Goal: Task Accomplishment & Management: Manage account settings

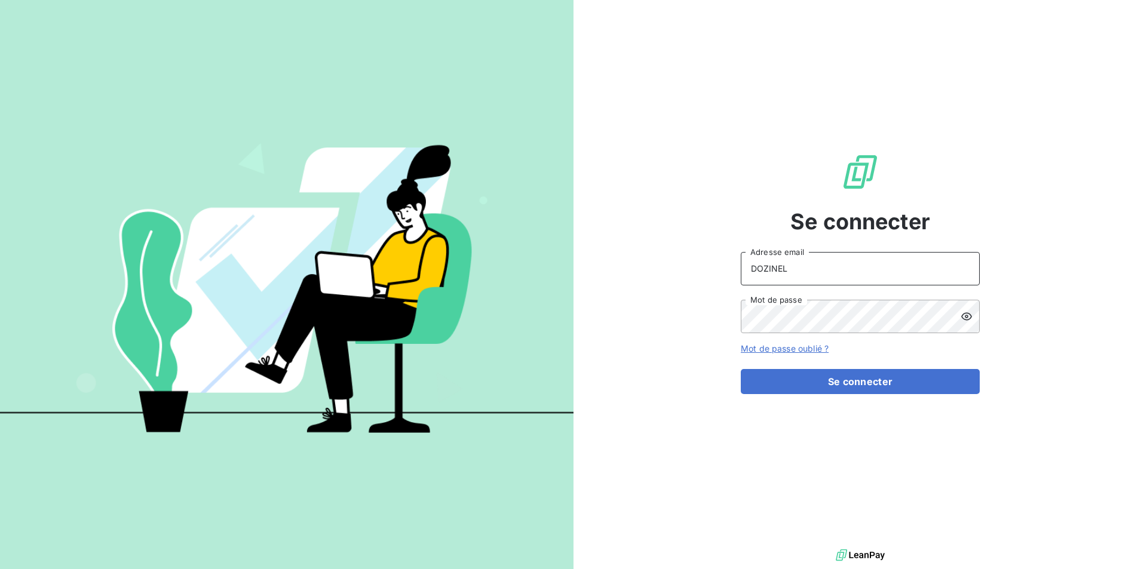
click at [789, 273] on input "DOZINEL" at bounding box center [859, 268] width 239 height 33
click at [705, 265] on div "Se connecter DOZINEL Adresse email Mot de passe Mot de passe oublié ? Se connec…" at bounding box center [859, 273] width 573 height 546
type input "[PERSON_NAME][EMAIL_ADDRESS][DOMAIN_NAME]"
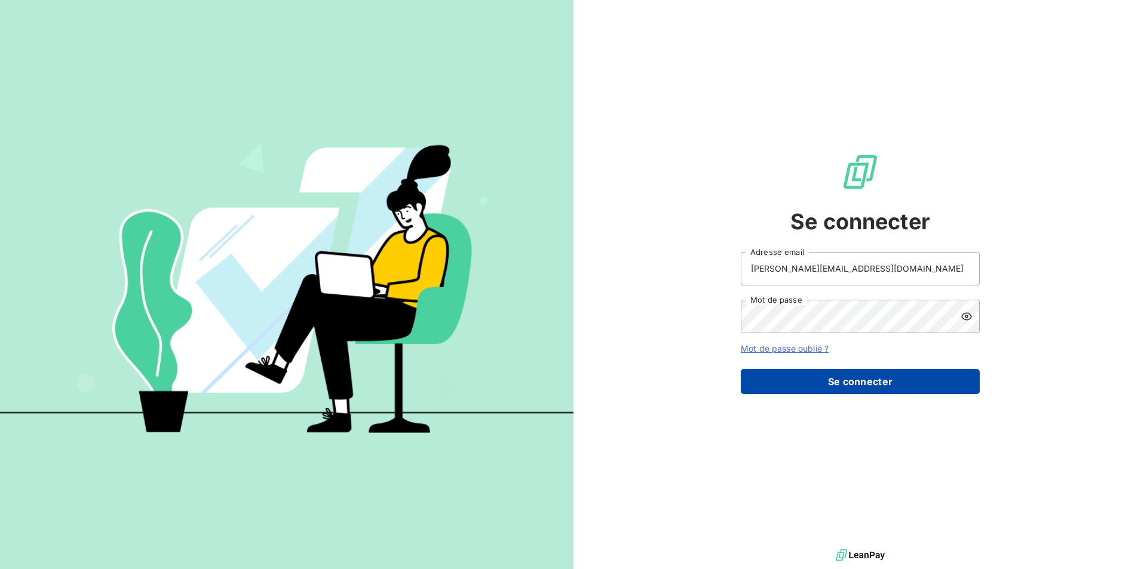
click at [868, 381] on button "Se connecter" at bounding box center [859, 381] width 239 height 25
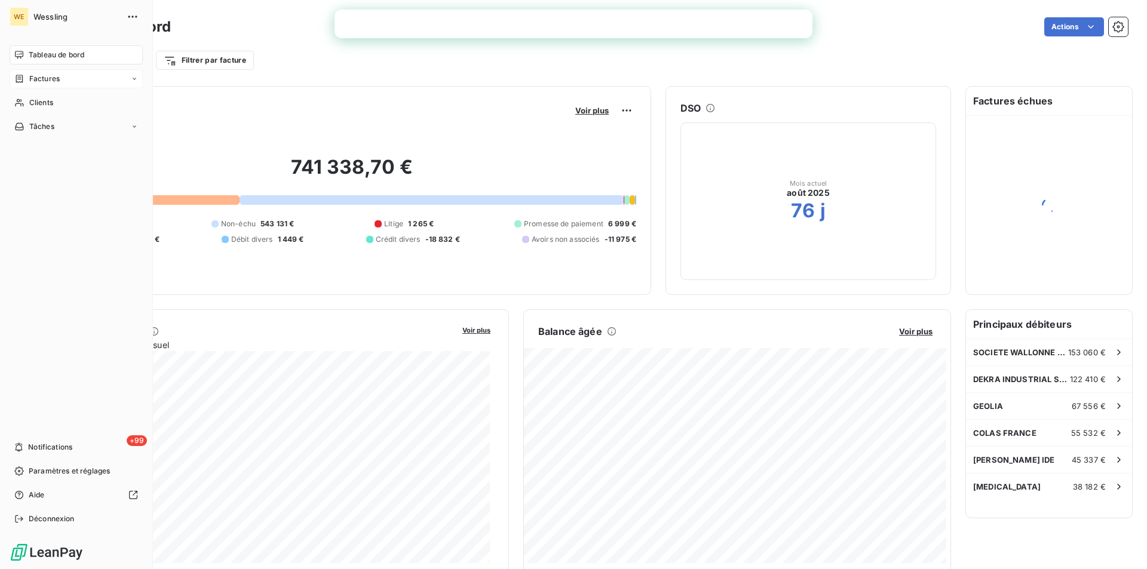
click at [30, 82] on span "Factures" at bounding box center [44, 78] width 30 height 11
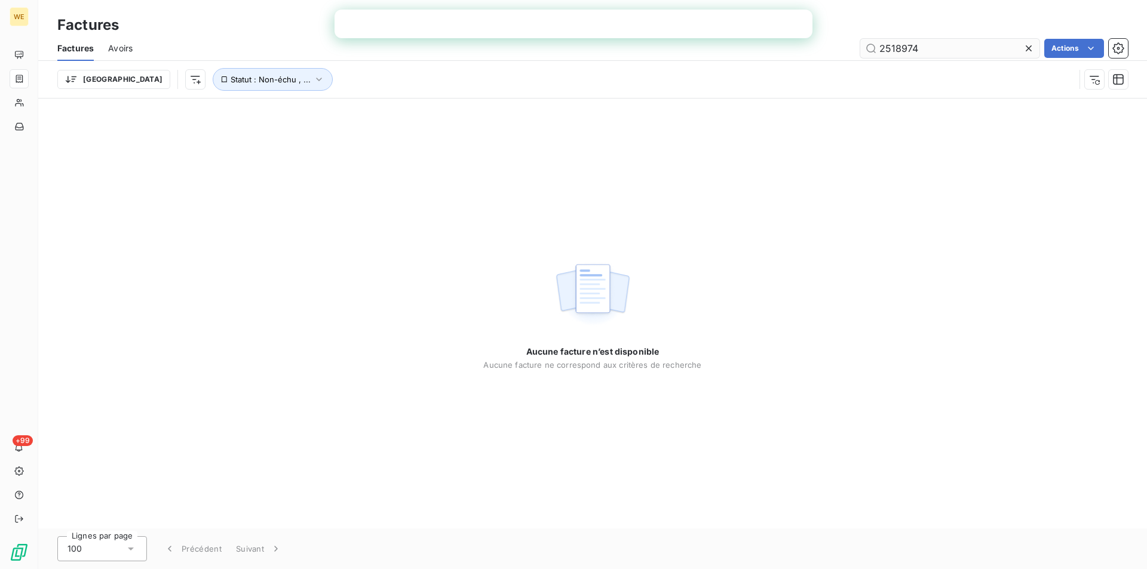
click at [970, 47] on input "2518974" at bounding box center [949, 48] width 179 height 19
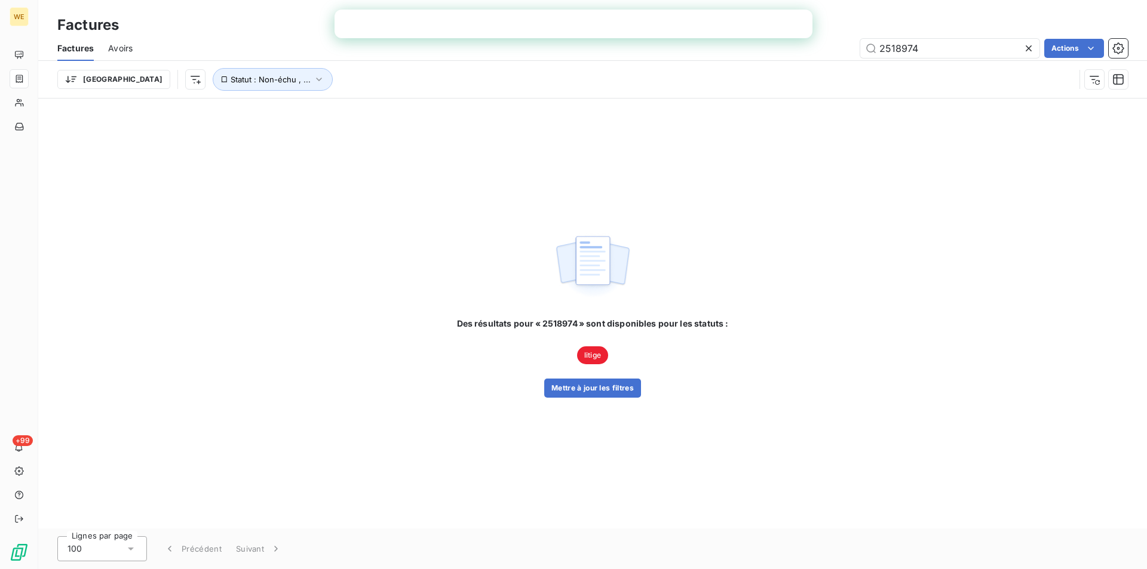
drag, startPoint x: 963, startPoint y: 50, endPoint x: 839, endPoint y: 47, distance: 124.2
click at [839, 47] on div "2518974 Actions" at bounding box center [637, 48] width 981 height 19
click at [1027, 45] on icon at bounding box center [1028, 48] width 12 height 12
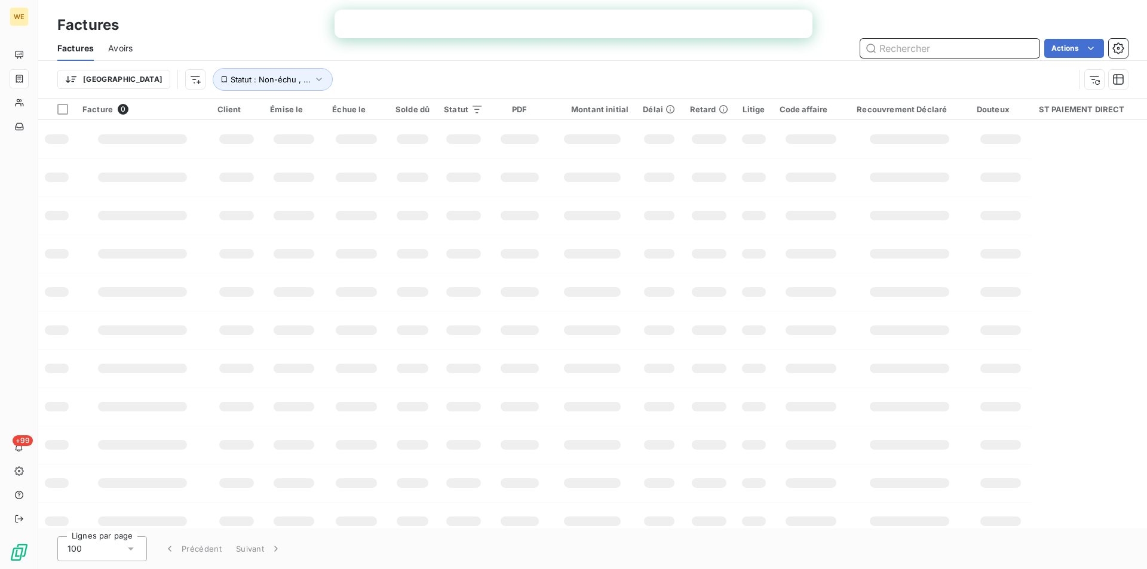
drag, startPoint x: 979, startPoint y: 47, endPoint x: 955, endPoint y: 50, distance: 23.5
click at [978, 47] on input "text" at bounding box center [949, 48] width 179 height 19
click at [957, 50] on input "text" at bounding box center [949, 48] width 179 height 19
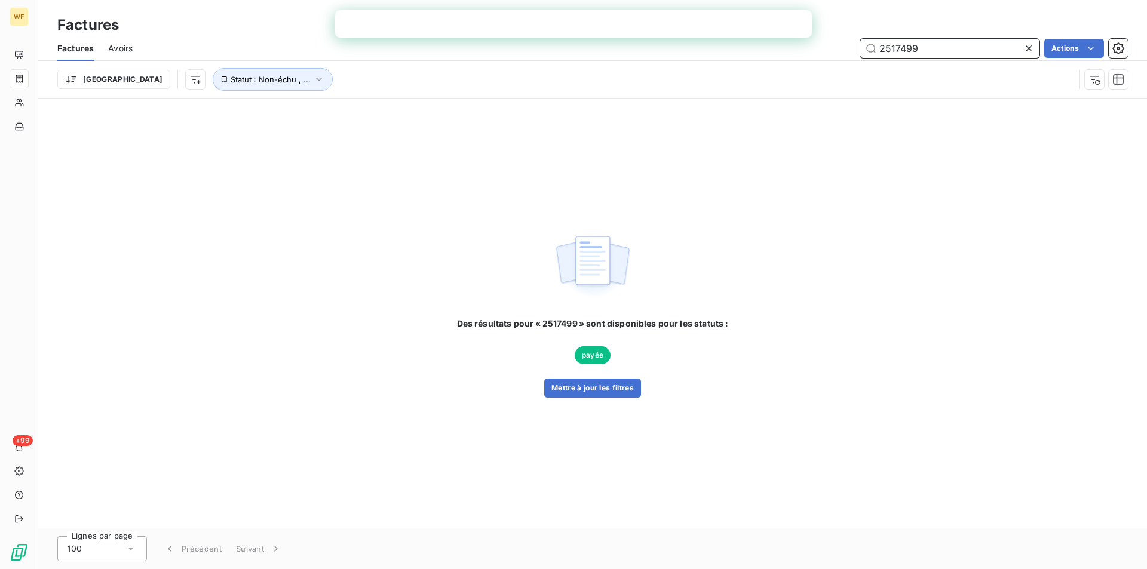
type input "2517499"
